Goal: Check status: Check status

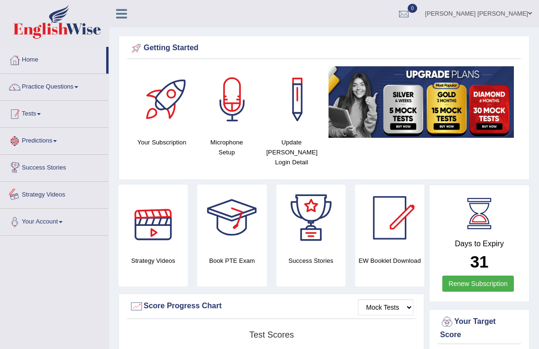
click at [50, 117] on link "Tests" at bounding box center [54, 113] width 108 height 24
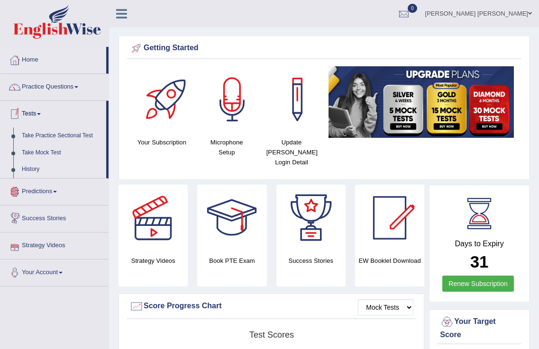
click at [33, 172] on link "History" at bounding box center [62, 169] width 89 height 17
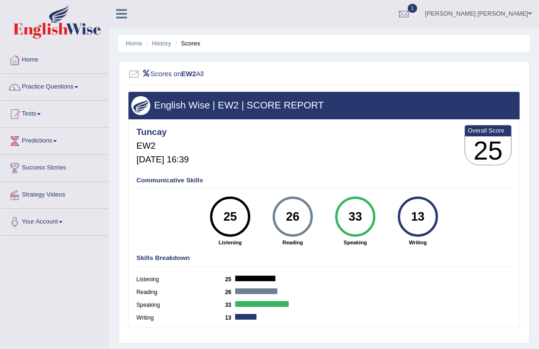
click at [159, 51] on ul "Home History Scores" at bounding box center [323, 43] width 411 height 17
click at [160, 40] on link "History" at bounding box center [161, 43] width 19 height 7
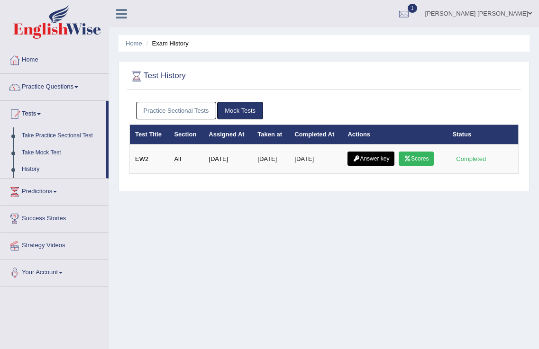
click at [381, 148] on td "Answer key Scores" at bounding box center [394, 158] width 105 height 29
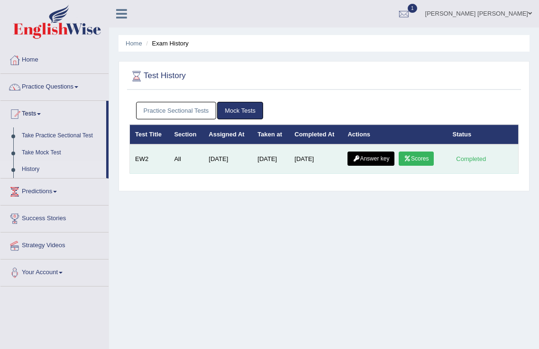
click at [387, 163] on link "Answer key" at bounding box center [370, 159] width 47 height 14
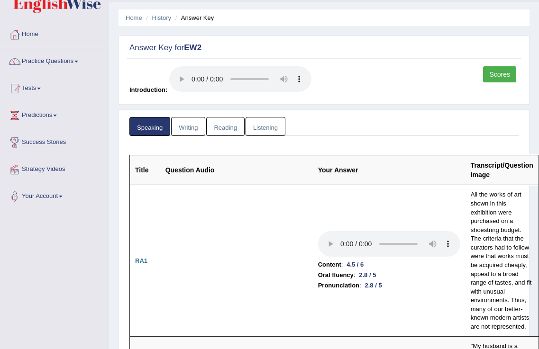
scroll to position [373, 0]
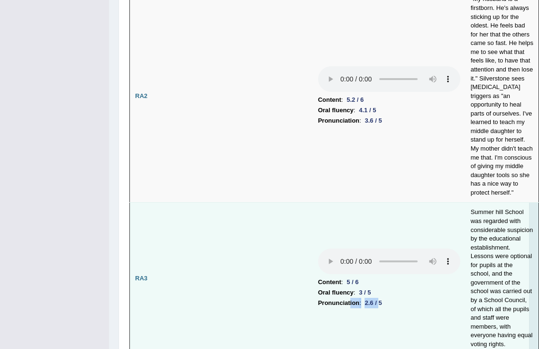
drag, startPoint x: 380, startPoint y: 289, endPoint x: 350, endPoint y: 291, distance: 30.9
click at [350, 298] on li "Pronunciation : 2.6 / 5" at bounding box center [389, 303] width 142 height 10
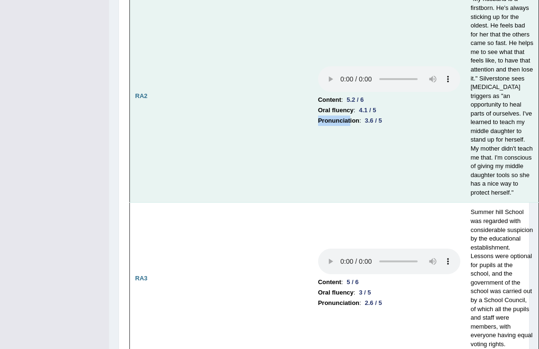
drag, startPoint x: 375, startPoint y: 110, endPoint x: 350, endPoint y: 116, distance: 25.6
click at [350, 116] on td "Content : 5.2 / 6 Oral fluency : 4.1 / 5 Pronunciation : 3.6 / 5" at bounding box center [389, 96] width 153 height 213
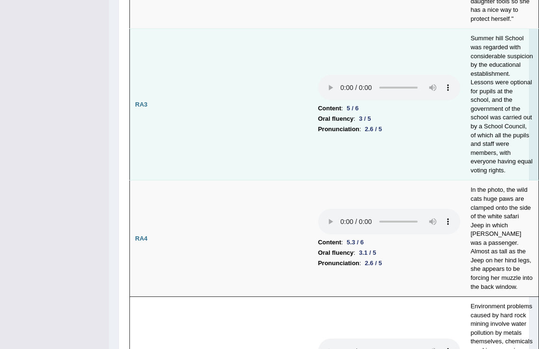
scroll to position [894, 0]
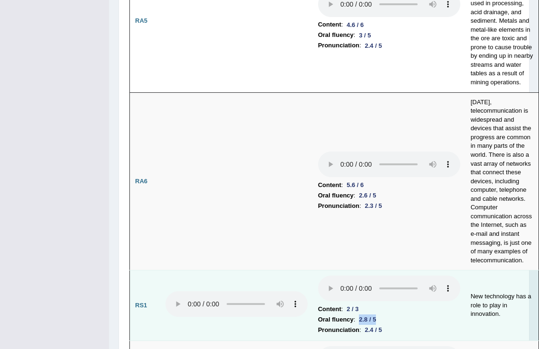
drag, startPoint x: 386, startPoint y: 306, endPoint x: 358, endPoint y: 307, distance: 27.5
click at [358, 315] on li "Oral fluency : 2.8 / 5" at bounding box center [389, 320] width 142 height 10
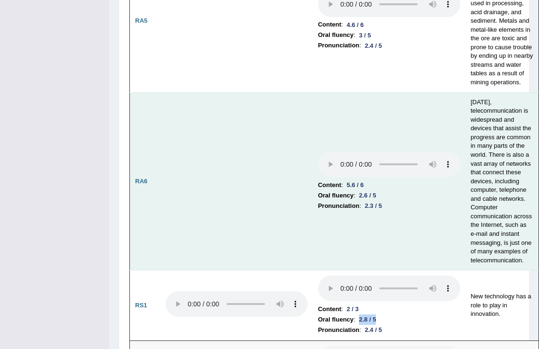
click at [381, 235] on td "Content : 5.6 / 6 Oral fluency : 2.6 / 5 Pronunciation : 2.3 / 5" at bounding box center [389, 181] width 153 height 178
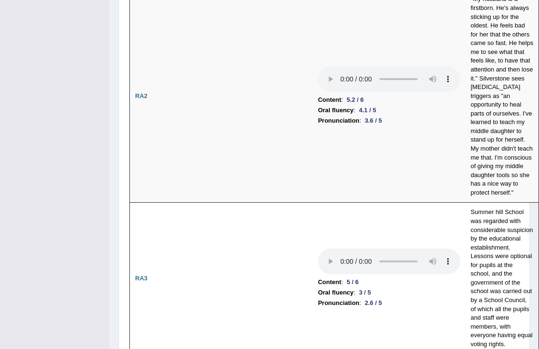
scroll to position [0, 0]
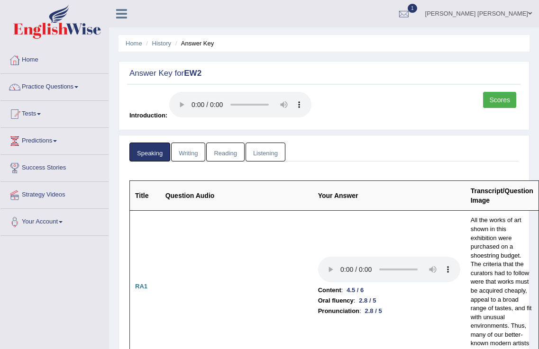
click at [184, 149] on link "Writing" at bounding box center [188, 152] width 34 height 19
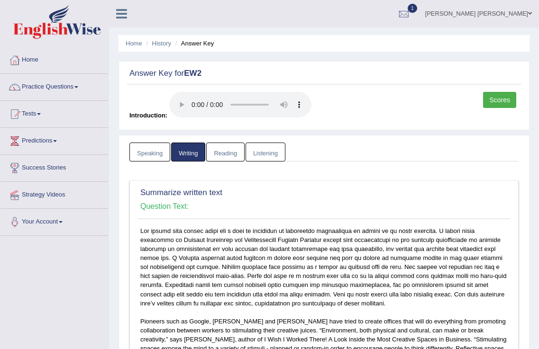
click at [216, 154] on link "Reading" at bounding box center [225, 152] width 38 height 19
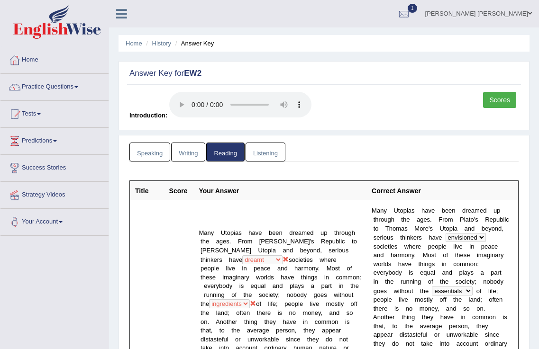
scroll to position [174, 0]
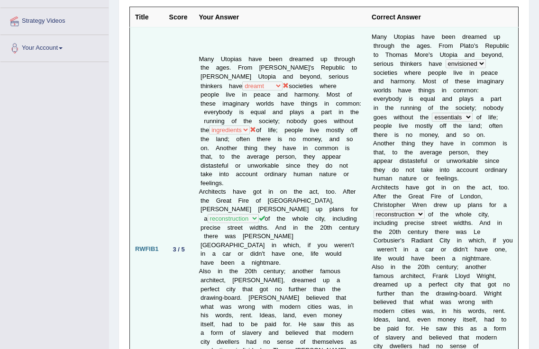
click at [289, 82] on icon at bounding box center [285, 85] width 6 height 6
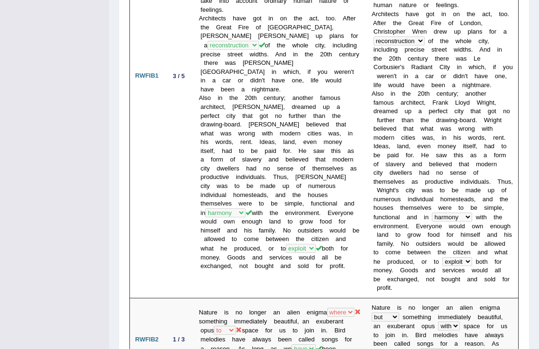
scroll to position [521, 0]
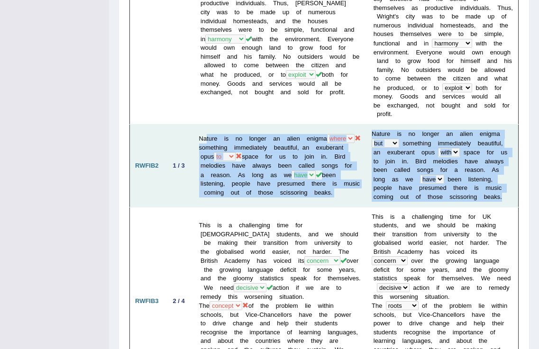
drag, startPoint x: 238, startPoint y: 94, endPoint x: 465, endPoint y: 171, distance: 239.5
click at [467, 170] on tr "RWFIB2 1 / 3 Nature is no longer an alien enigma when where but about something…" at bounding box center [324, 166] width 388 height 83
click at [441, 163] on td "N a t u r e i s n o l o n g e r a n a l i e n e n i g m a when where but about …" at bounding box center [442, 166] width 152 height 83
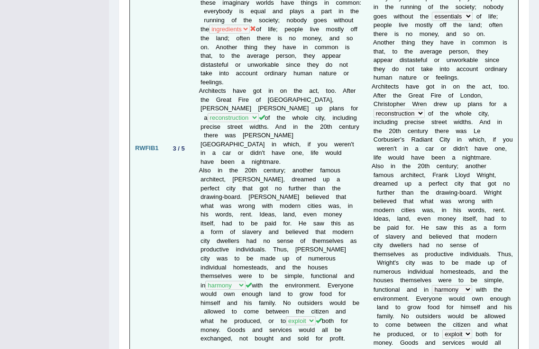
scroll to position [0, 0]
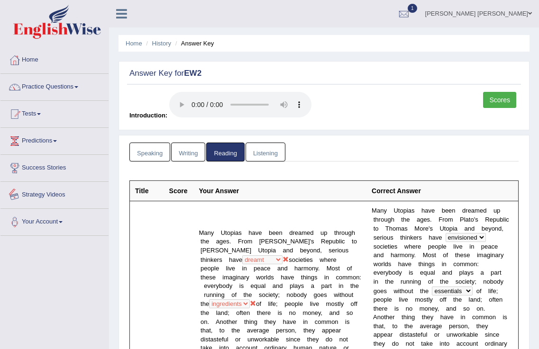
click at [142, 154] on link "Speaking" at bounding box center [149, 152] width 41 height 19
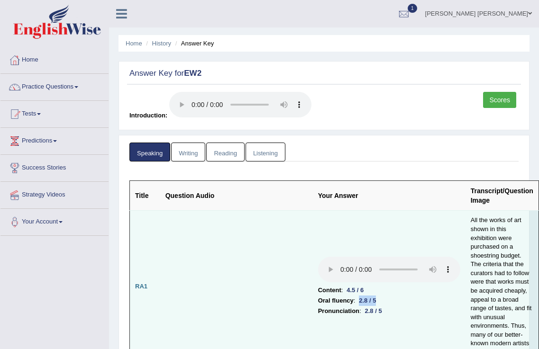
drag, startPoint x: 361, startPoint y: 298, endPoint x: 392, endPoint y: 302, distance: 32.0
click at [392, 302] on li "Oral fluency : 2.8 / 5" at bounding box center [389, 301] width 142 height 10
drag, startPoint x: 390, startPoint y: 311, endPoint x: 398, endPoint y: 311, distance: 7.6
click at [398, 311] on li "Pronunciation : 2.8 / 5" at bounding box center [389, 311] width 142 height 10
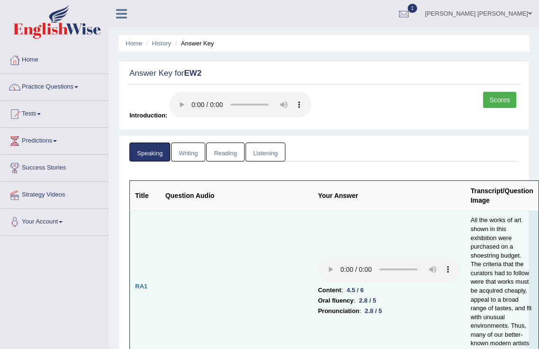
click at [397, 311] on li "Pronunciation : 2.8 / 5" at bounding box center [389, 311] width 142 height 10
click at [396, 311] on li "Pronunciation : 2.8 / 5" at bounding box center [389, 311] width 142 height 10
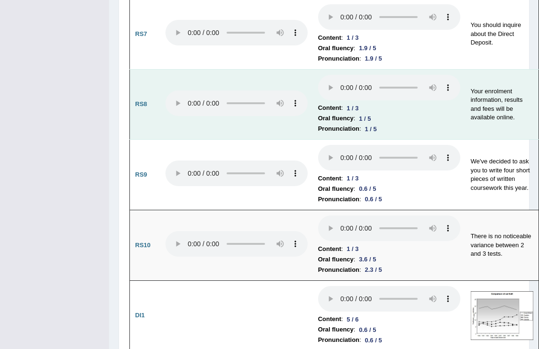
scroll to position [1389, 0]
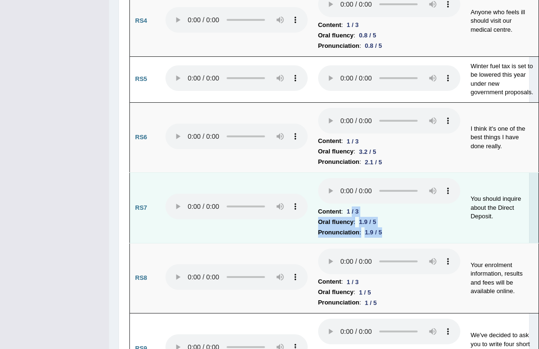
drag, startPoint x: 356, startPoint y: 203, endPoint x: 396, endPoint y: 225, distance: 46.2
click at [396, 225] on td "Content : 1 / 3 Oral fluency : 1.9 / 5 Pronunciation : 1.9 / 5" at bounding box center [389, 208] width 153 height 71
click at [396, 227] on li "Pronunciation : 1.9 / 5" at bounding box center [389, 232] width 142 height 10
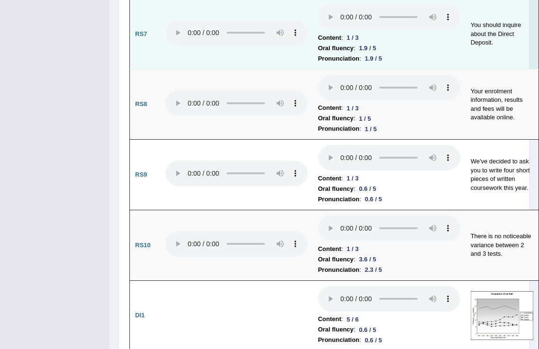
scroll to position [1737, 0]
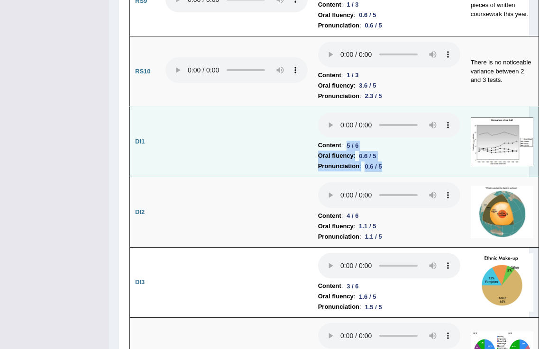
drag, startPoint x: 348, startPoint y: 139, endPoint x: 402, endPoint y: 159, distance: 57.3
click at [402, 159] on td "Content : 5 / 6 Oral fluency : 0.6 / 5 Pronunciation : 0.6 / 5" at bounding box center [389, 142] width 153 height 71
click at [402, 161] on li "Pronunciation : 0.6 / 5" at bounding box center [389, 166] width 142 height 10
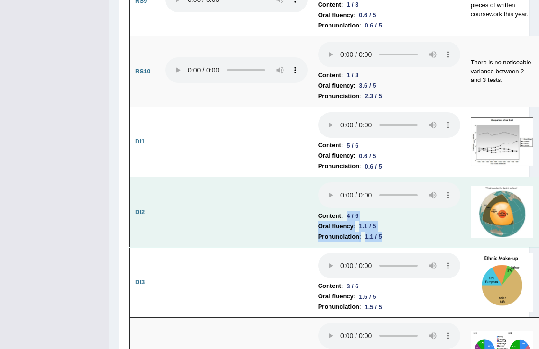
drag, startPoint x: 345, startPoint y: 207, endPoint x: 403, endPoint y: 224, distance: 60.3
click at [403, 224] on td "Content : 4 / 6 Oral fluency : 1.1 / 5 Pronunciation : 1.1 / 5" at bounding box center [389, 212] width 153 height 71
click at [403, 232] on li "Pronunciation : 1.1 / 5" at bounding box center [389, 237] width 142 height 10
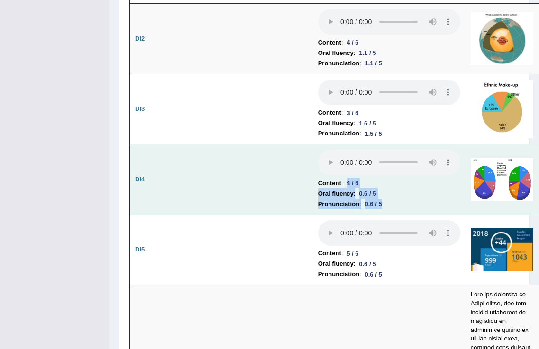
drag, startPoint x: 356, startPoint y: 170, endPoint x: 411, endPoint y: 196, distance: 60.4
click at [411, 196] on td "Content : 4 / 6 Oral fluency : 0.6 / 5 Pronunciation : 0.6 / 5" at bounding box center [389, 179] width 153 height 71
click at [411, 199] on li "Pronunciation : 0.6 / 5" at bounding box center [389, 204] width 142 height 10
drag, startPoint x: 407, startPoint y: 198, endPoint x: 415, endPoint y: 195, distance: 8.9
click at [415, 199] on li "Pronunciation : 0.6 / 5" at bounding box center [389, 204] width 142 height 10
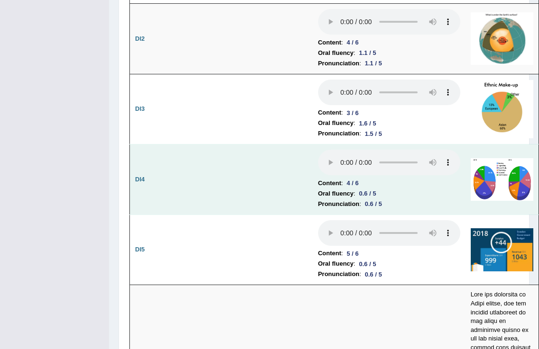
click at [415, 199] on li "Pronunciation : 0.6 / 5" at bounding box center [389, 204] width 142 height 10
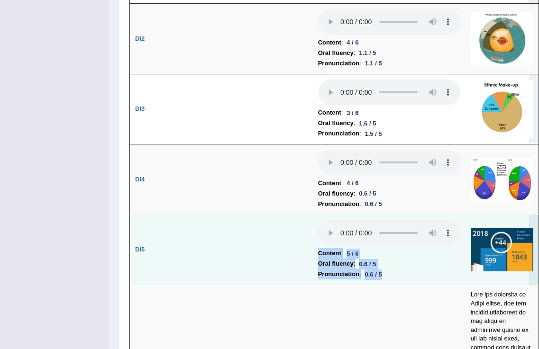
drag, startPoint x: 316, startPoint y: 242, endPoint x: 389, endPoint y: 269, distance: 77.2
click at [389, 269] on tr "DI5 Content : 5 / 6 Oral fluency : 0.6 / 5 Pronunciation : 0.6 / 5" at bounding box center [334, 250] width 409 height 71
click at [389, 269] on li "Pronunciation : 0.6 / 5" at bounding box center [389, 274] width 142 height 10
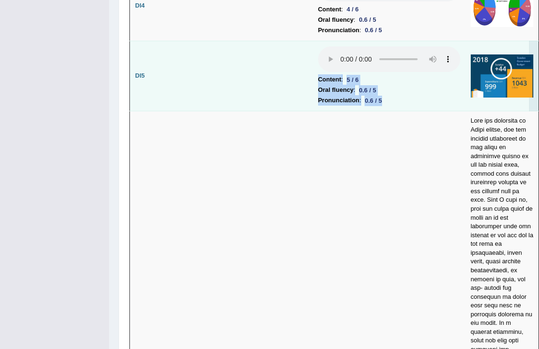
scroll to position [2432, 0]
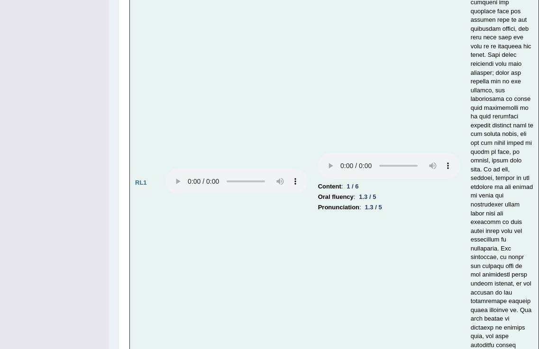
click at [388, 269] on td "Content : 1 / 6 Oral fluency : 1.3 / 5 Pronunciation : 1.3 / 5" at bounding box center [389, 183] width 153 height 838
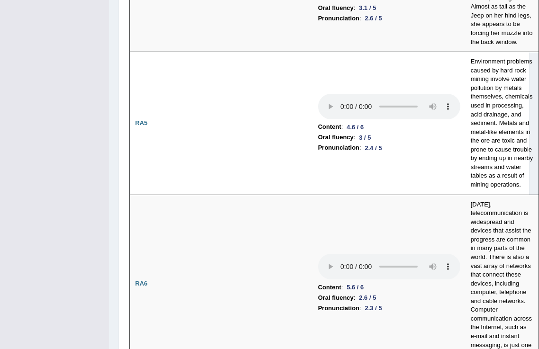
scroll to position [0, 0]
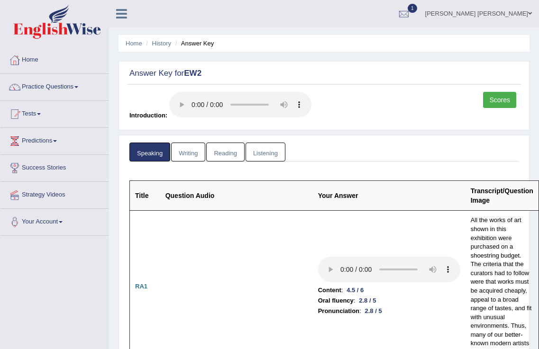
click at [184, 145] on link "Writing" at bounding box center [188, 152] width 34 height 19
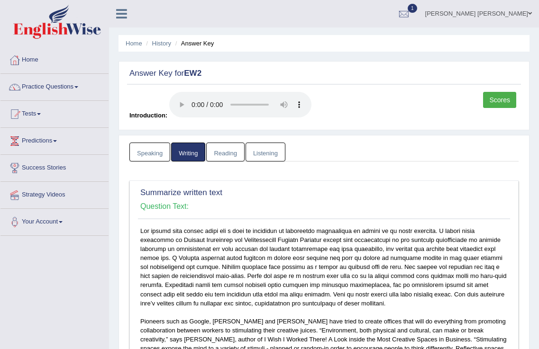
click at [223, 148] on link "Reading" at bounding box center [225, 152] width 38 height 19
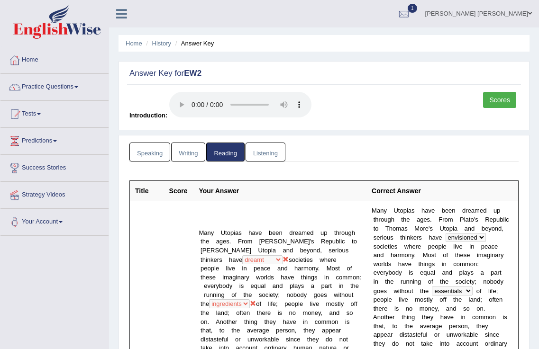
click at [150, 158] on link "Speaking" at bounding box center [149, 152] width 41 height 19
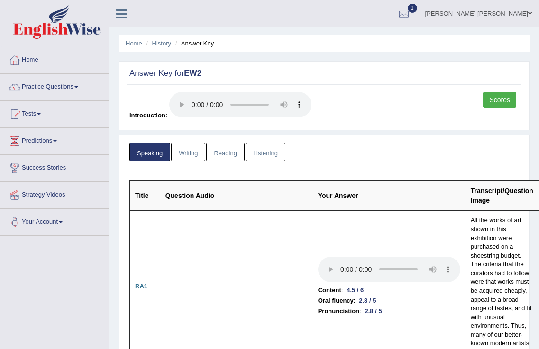
click at [191, 156] on link "Writing" at bounding box center [188, 152] width 34 height 19
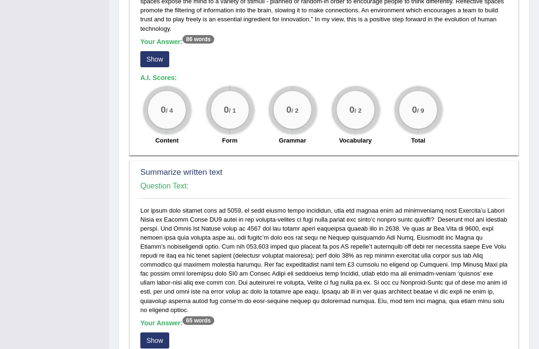
scroll to position [174, 0]
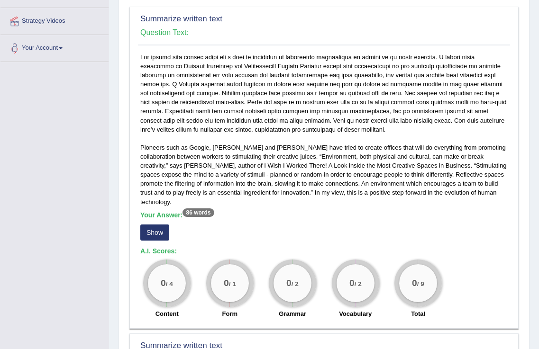
click at [169, 280] on small "/ 4" at bounding box center [169, 283] width 7 height 7
drag, startPoint x: 200, startPoint y: 276, endPoint x: 253, endPoint y: 273, distance: 52.6
click at [253, 273] on div "0 / 1 Form" at bounding box center [229, 290] width 63 height 61
drag, startPoint x: 312, startPoint y: 273, endPoint x: 472, endPoint y: 277, distance: 160.6
click at [472, 277] on div "0 / 4 Content 0 / 1 Form 0 / 2 Grammar 0 / 2 Vocabulary 0 / 9 Total" at bounding box center [323, 290] width 377 height 61
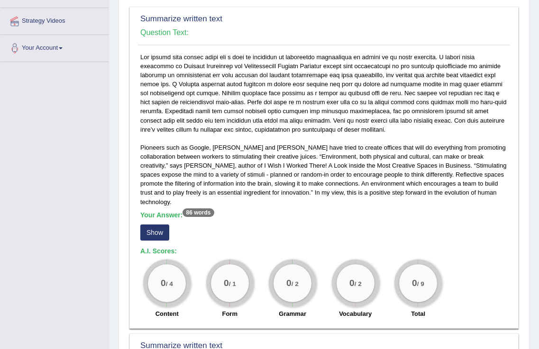
click at [472, 277] on div "0 / 4 Content 0 / 1 Form 0 / 2 Grammar 0 / 2 Vocabulary 0 / 9 Total" at bounding box center [323, 290] width 377 height 61
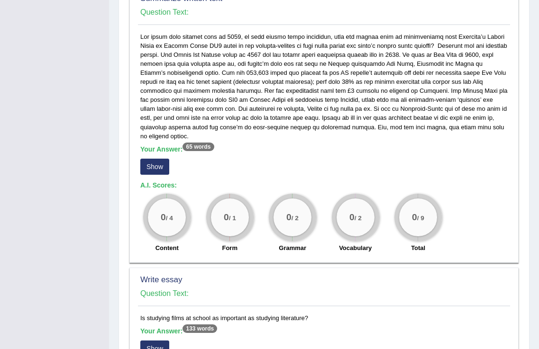
scroll to position [695, 0]
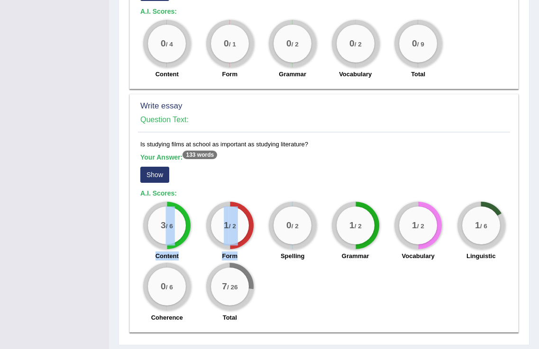
drag, startPoint x: 167, startPoint y: 206, endPoint x: 270, endPoint y: 213, distance: 103.0
click at [270, 213] on div "3 / 6 Content 1 / 2 Form 0 / 2 Spelling 1 / 2 Grammar 1 / 2 Vocabulary 1 / 6 Li…" at bounding box center [323, 263] width 377 height 122
click at [165, 167] on button "Show" at bounding box center [154, 175] width 29 height 16
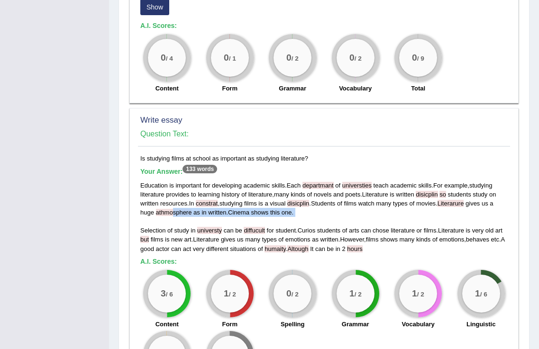
drag, startPoint x: 174, startPoint y: 194, endPoint x: 213, endPoint y: 201, distance: 40.0
click at [210, 199] on div "Education is important for developing academic skills . Each departmant of univ…" at bounding box center [323, 217] width 367 height 72
click at [217, 205] on div "Education is important for developing academic skills . Each departmant of univ…" at bounding box center [323, 217] width 367 height 72
click at [207, 227] on span "universty" at bounding box center [209, 230] width 25 height 7
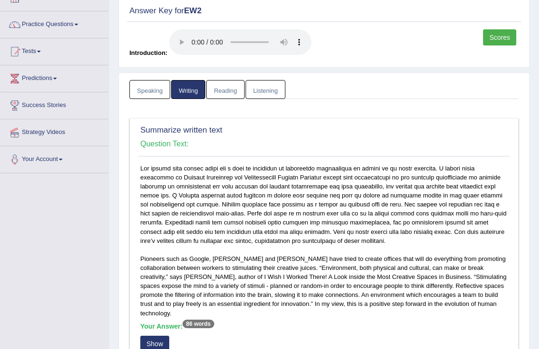
scroll to position [0, 0]
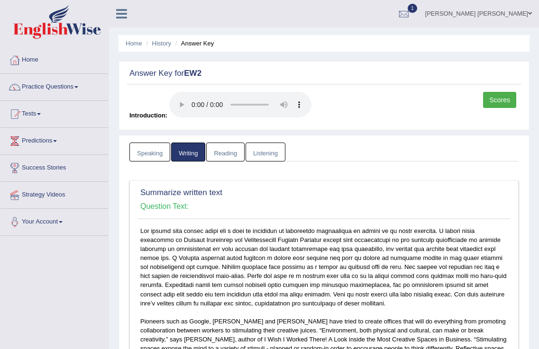
click at [216, 153] on link "Reading" at bounding box center [225, 152] width 38 height 19
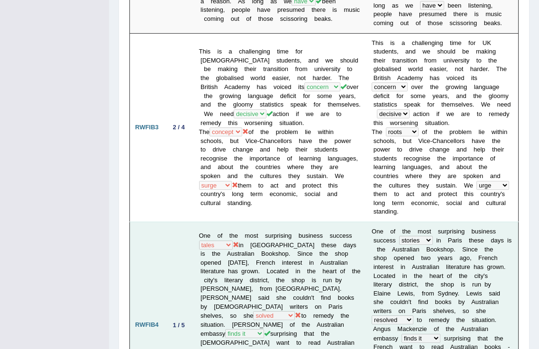
scroll to position [868, 0]
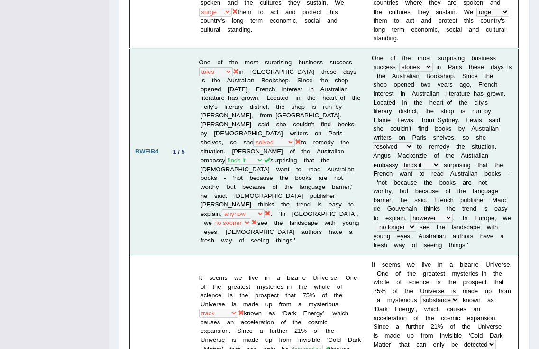
click at [314, 157] on td "One of the most surprising business success histories reports stories tales in …" at bounding box center [280, 151] width 173 height 207
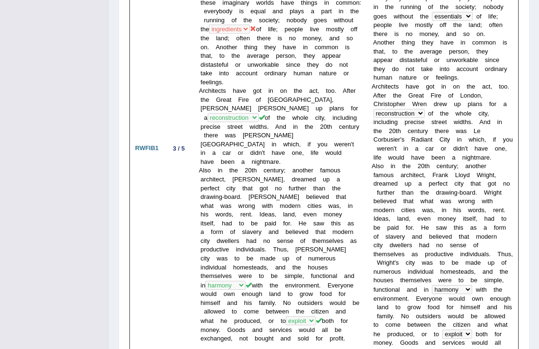
scroll to position [0, 0]
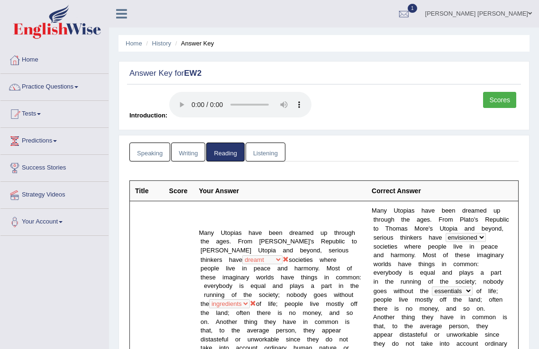
click at [267, 153] on link "Listening" at bounding box center [265, 152] width 40 height 19
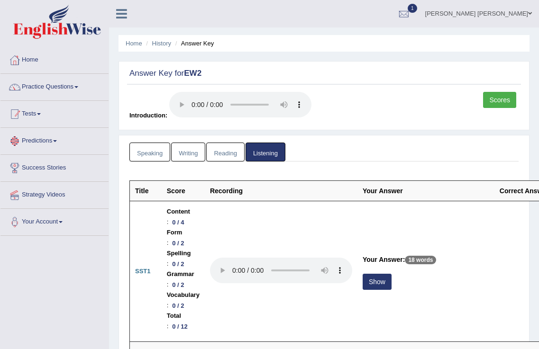
click at [42, 118] on link "Tests" at bounding box center [54, 113] width 108 height 24
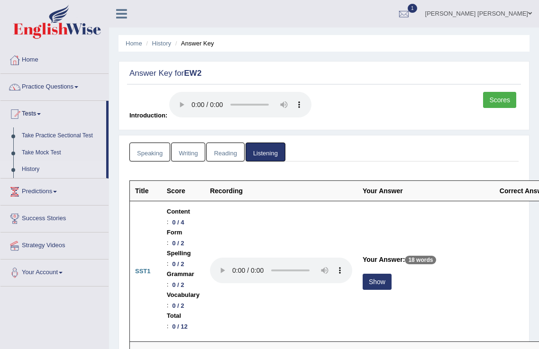
click at [34, 171] on link "History" at bounding box center [62, 169] width 89 height 17
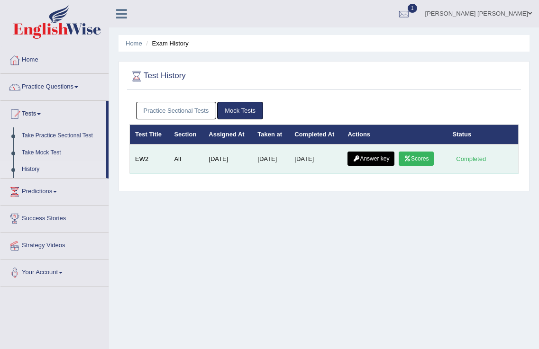
click at [426, 157] on link "Scores" at bounding box center [415, 159] width 35 height 14
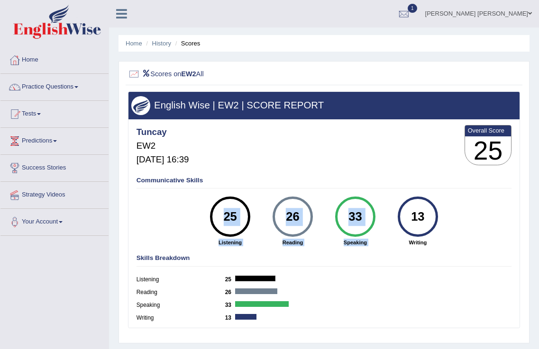
drag, startPoint x: 429, startPoint y: 247, endPoint x: 429, endPoint y: 235, distance: 12.8
click at [429, 235] on div "Communicative Skills 25 Listening 26 Reading 33 Speaking 13 Writing" at bounding box center [323, 211] width 379 height 76
click at [452, 255] on h4 "Skills Breakdown" at bounding box center [323, 258] width 375 height 7
drag, startPoint x: 451, startPoint y: 244, endPoint x: 428, endPoint y: 221, distance: 32.8
click at [428, 221] on div "Communicative Skills 25 Listening 26 Reading 33 Speaking 13 Writing" at bounding box center [323, 211] width 379 height 76
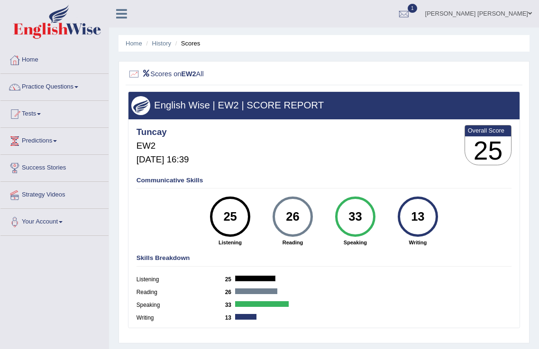
click at [452, 246] on div "Communicative Skills 25 Listening 26 Reading 33 Speaking 13 Writing" at bounding box center [323, 211] width 379 height 76
drag, startPoint x: 452, startPoint y: 246, endPoint x: 434, endPoint y: 213, distance: 38.0
click at [434, 213] on div "Communicative Skills 25 Listening 26 Reading 33 Speaking 13 Writing" at bounding box center [323, 211] width 379 height 76
click at [453, 257] on h4 "Skills Breakdown" at bounding box center [323, 258] width 375 height 7
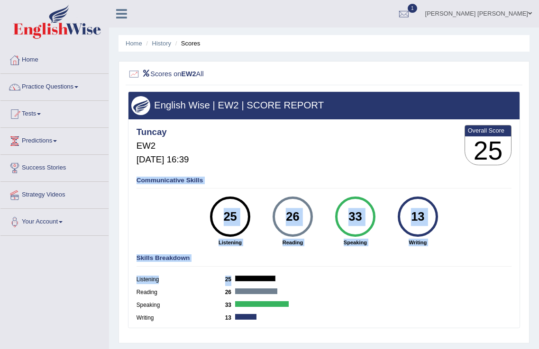
drag, startPoint x: 144, startPoint y: 177, endPoint x: 450, endPoint y: 286, distance: 323.8
click at [450, 124] on div "Tuncay EW2 Aug 21, 2025, 16:39 Overall Score 25 Communicative Skills 25 Listeni…" at bounding box center [323, 121] width 391 height 4
click at [450, 286] on div "Listening 25" at bounding box center [323, 281] width 375 height 13
drag, startPoint x: 446, startPoint y: 288, endPoint x: 266, endPoint y: 191, distance: 204.5
click at [266, 124] on div "Tuncay EW2 Aug 21, 2025, 16:39 Overall Score 25 Communicative Skills 25 Listeni…" at bounding box center [323, 121] width 391 height 4
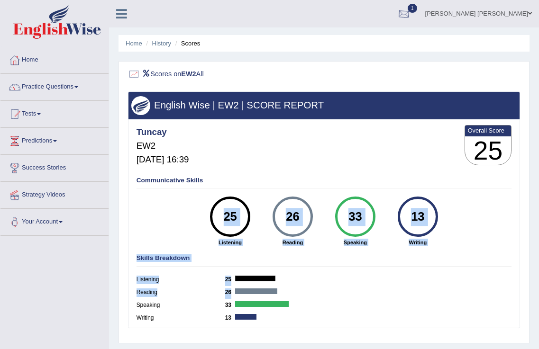
click at [411, 9] on div at bounding box center [404, 14] width 14 height 14
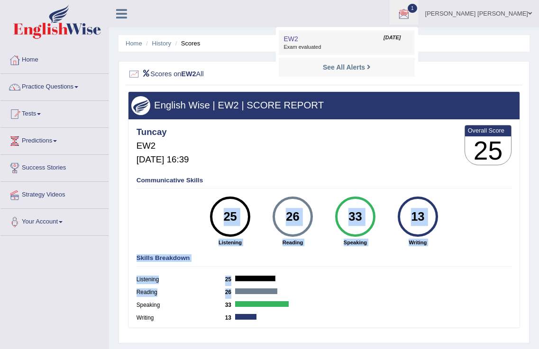
click at [383, 41] on link "EW2 Aug 21, 2025 Exam evaluated" at bounding box center [346, 43] width 131 height 20
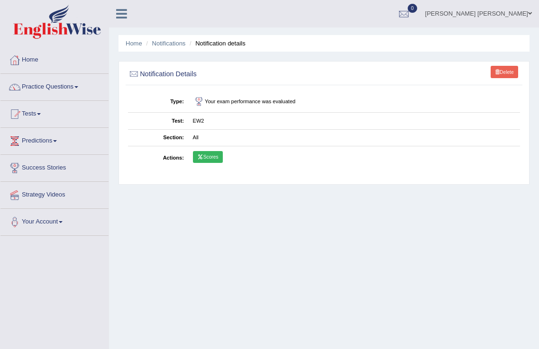
click at [215, 156] on link "Scores" at bounding box center [208, 157] width 30 height 12
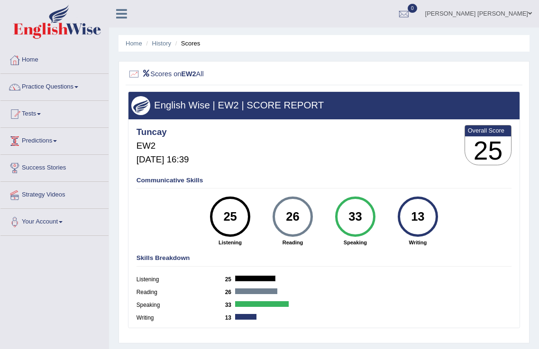
click at [62, 138] on link "Predictions" at bounding box center [54, 140] width 108 height 24
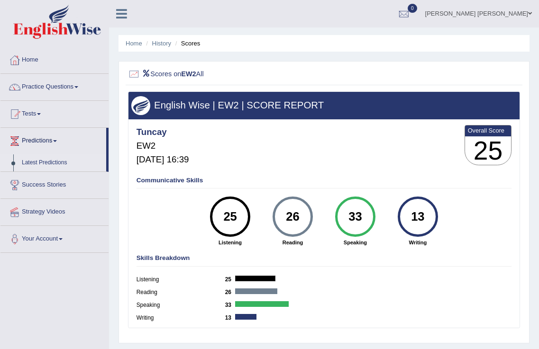
click at [52, 166] on link "Latest Predictions" at bounding box center [62, 162] width 89 height 17
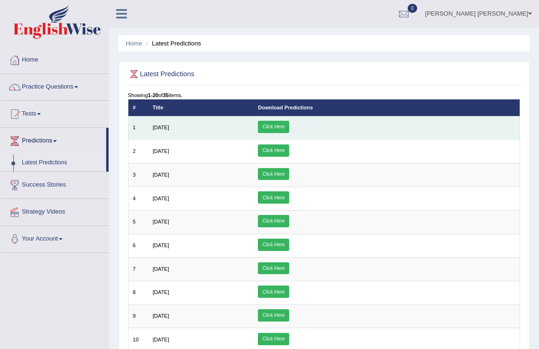
click at [289, 126] on link "Click Here" at bounding box center [273, 127] width 31 height 12
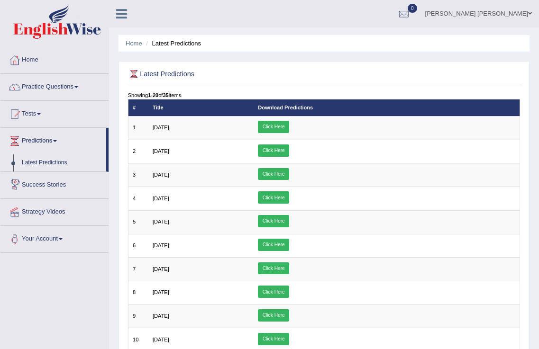
click at [36, 182] on link "Success Stories" at bounding box center [54, 184] width 108 height 24
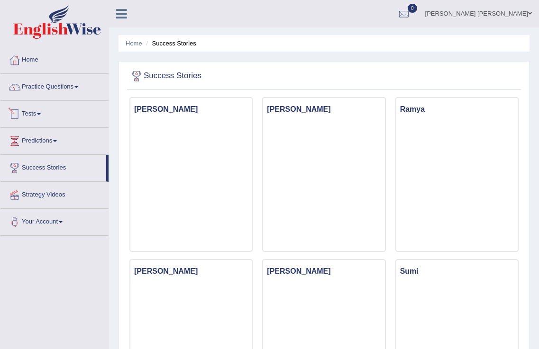
click at [38, 116] on link "Tests" at bounding box center [54, 113] width 108 height 24
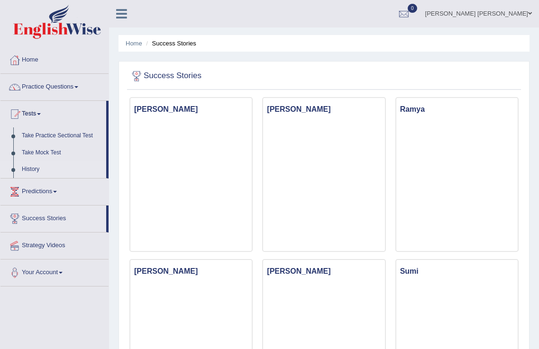
click at [36, 169] on link "History" at bounding box center [62, 169] width 89 height 17
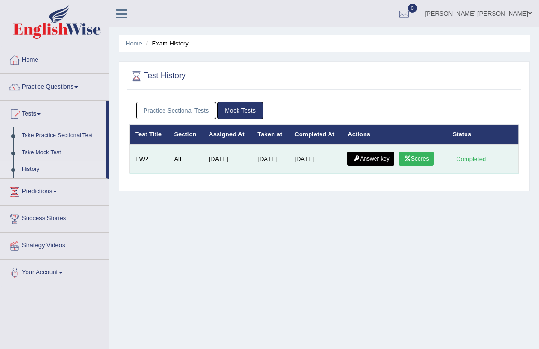
click at [365, 155] on link "Answer key" at bounding box center [370, 159] width 47 height 14
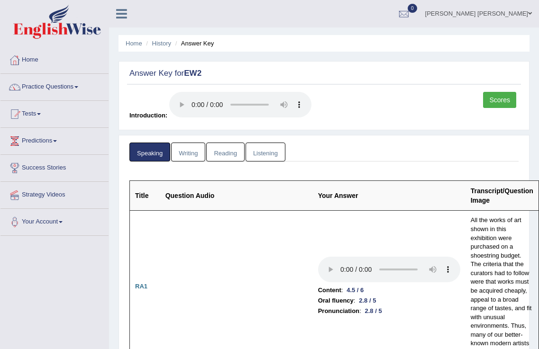
click at [498, 101] on link "Scores" at bounding box center [499, 100] width 33 height 16
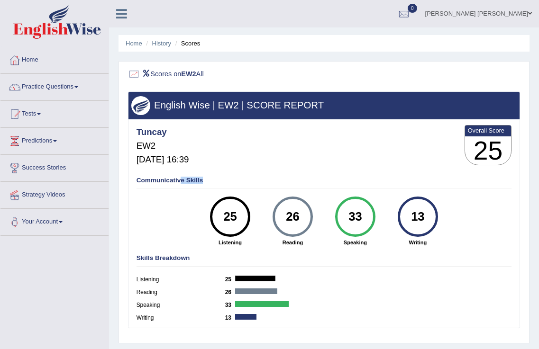
drag, startPoint x: 179, startPoint y: 181, endPoint x: 235, endPoint y: 184, distance: 56.4
click at [235, 184] on div "Communicative Skills 25 Listening 26 [GEOGRAPHIC_DATA] 33 Speaking 13 Writing" at bounding box center [323, 211] width 379 height 76
drag, startPoint x: 179, startPoint y: 188, endPoint x: 189, endPoint y: 176, distance: 16.1
click at [189, 176] on div "Communicative Skills 25 Listening 26 [GEOGRAPHIC_DATA] 33 Speaking 13 Writing" at bounding box center [323, 211] width 379 height 76
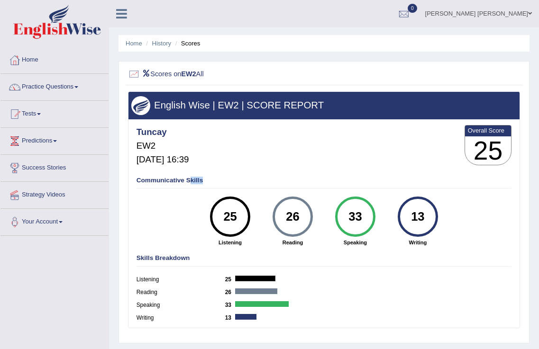
click at [189, 176] on div "Communicative Skills 25 Listening 26 [GEOGRAPHIC_DATA] 33 Speaking 13 Writing" at bounding box center [323, 211] width 379 height 76
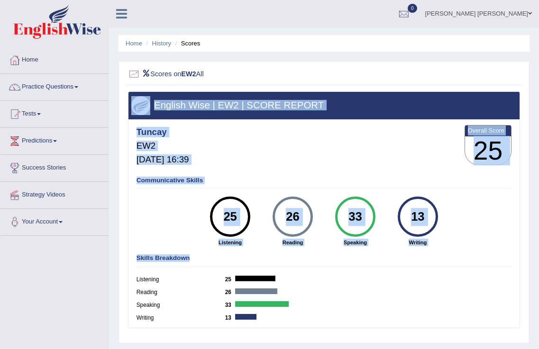
drag, startPoint x: 148, startPoint y: 258, endPoint x: 366, endPoint y: 317, distance: 225.5
click at [386, 330] on div "English Wise | EW2 | SCORE REPORT Tuncay EW2 [DATE] 16:39 Overall Score 25 Comm…" at bounding box center [324, 214] width 396 height 247
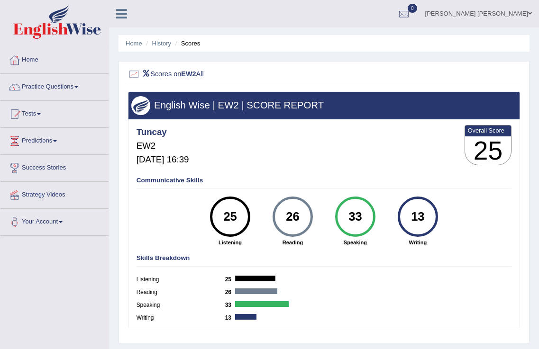
click at [360, 315] on div "Writing 13" at bounding box center [323, 319] width 375 height 13
click at [59, 138] on link "Predictions" at bounding box center [54, 140] width 108 height 24
